Goal: Task Accomplishment & Management: Manage account settings

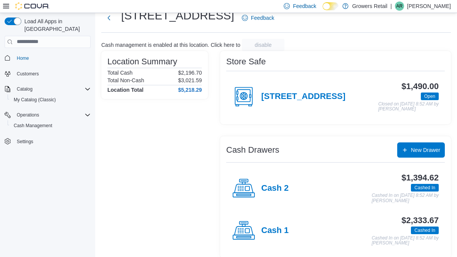
scroll to position [32, 0]
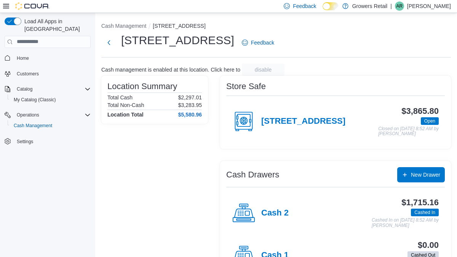
scroll to position [32, 0]
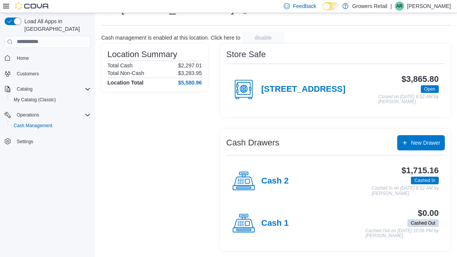
click at [442, 9] on p "[PERSON_NAME]" at bounding box center [429, 6] width 44 height 9
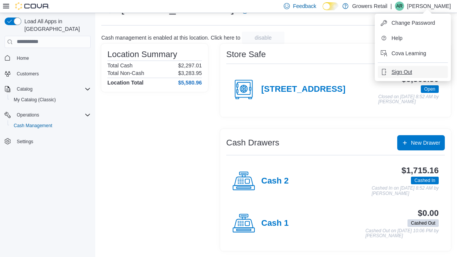
click at [410, 69] on span "Sign Out" at bounding box center [402, 72] width 21 height 8
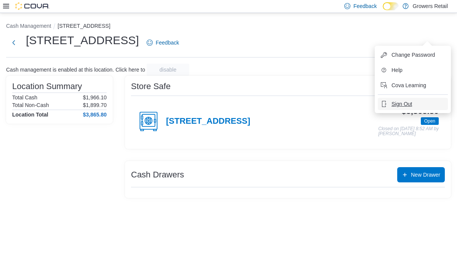
scroll to position [0, 0]
